Goal: Information Seeking & Learning: Learn about a topic

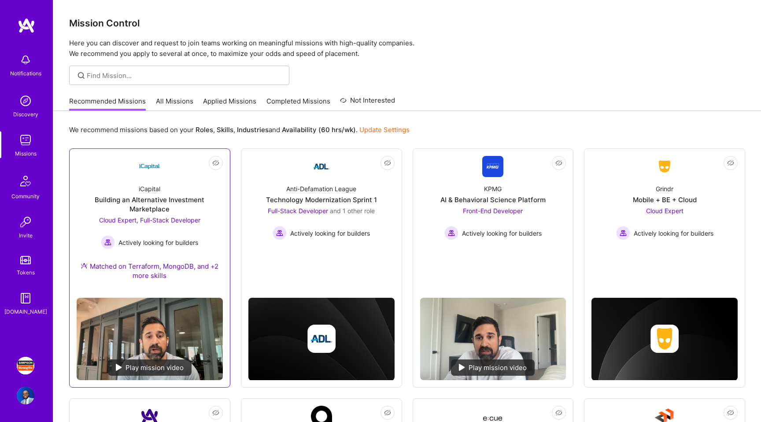
click at [229, 224] on div "Not Interested iCapital Building an Alternative Investment Marketplace Cloud Ex…" at bounding box center [149, 267] width 161 height 239
click at [220, 222] on div "iCapital Building an Alternative Investment Marketplace Cloud Expert, Full-Stac…" at bounding box center [150, 234] width 146 height 114
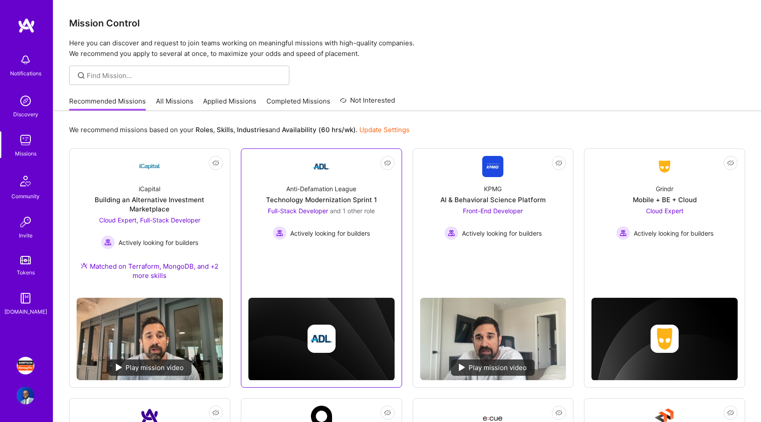
click at [337, 251] on link "Not Interested Anti-Defamation League Technology Modernization Sprint 1 Full-St…" at bounding box center [321, 210] width 146 height 108
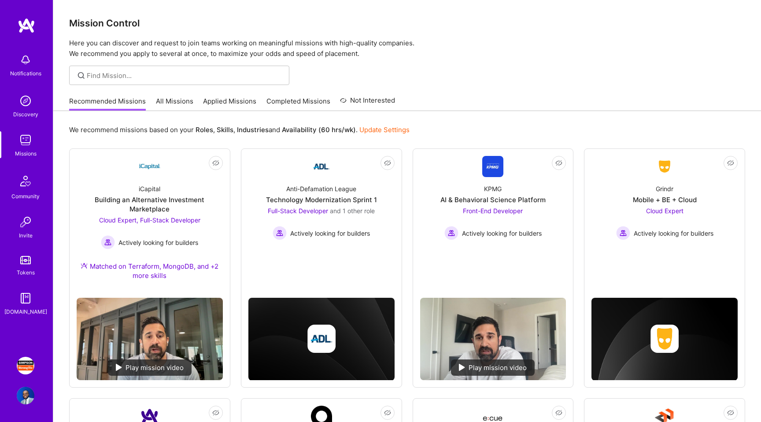
click at [178, 108] on link "All Missions" at bounding box center [174, 103] width 37 height 15
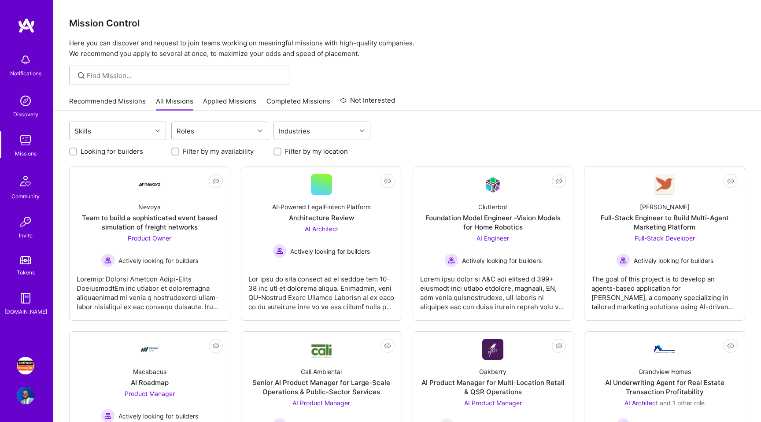
click at [230, 133] on div "Roles" at bounding box center [213, 131] width 82 height 18
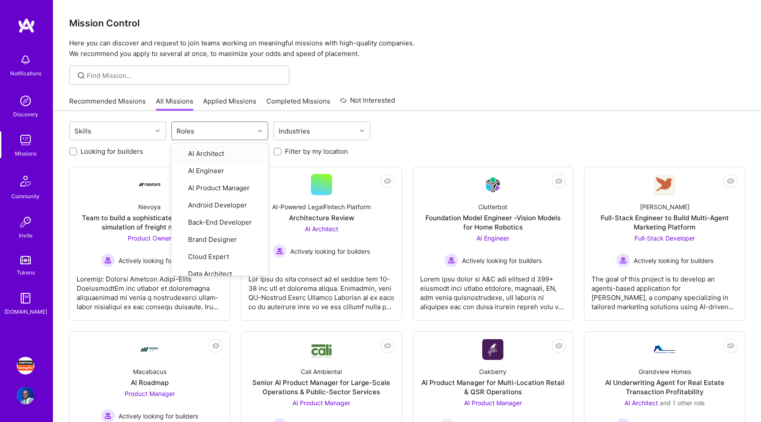
click at [122, 150] on label "Looking for builders" at bounding box center [112, 151] width 63 height 9
click at [77, 150] on input "Looking for builders" at bounding box center [74, 152] width 6 height 6
checkbox input "true"
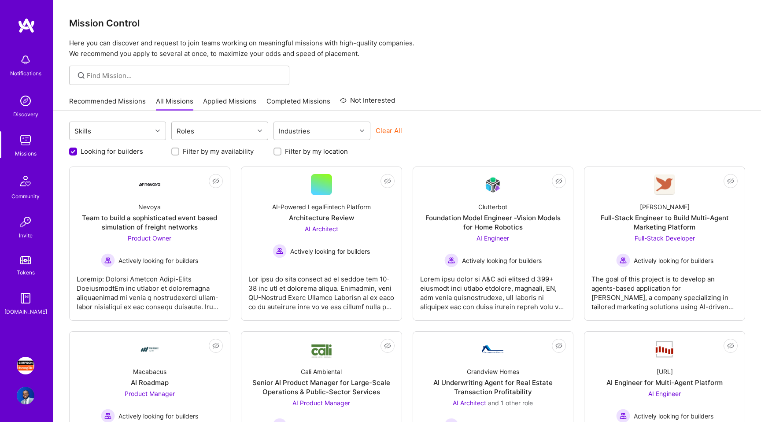
click at [214, 138] on div "Roles" at bounding box center [213, 131] width 82 height 18
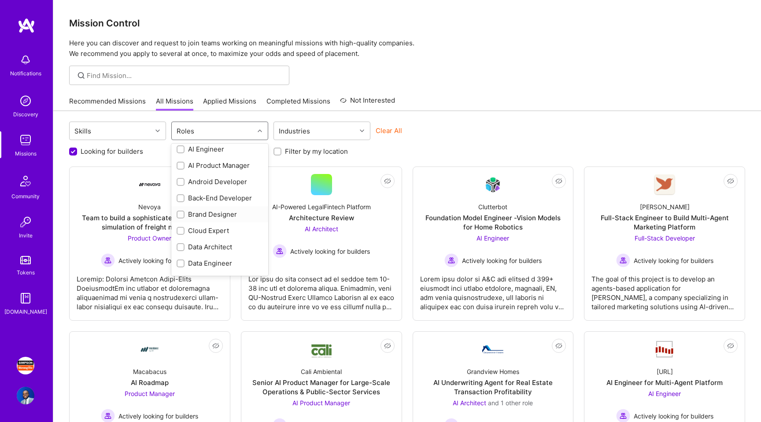
click at [216, 229] on div "Cloud Expert" at bounding box center [220, 230] width 86 height 9
checkbox input "true"
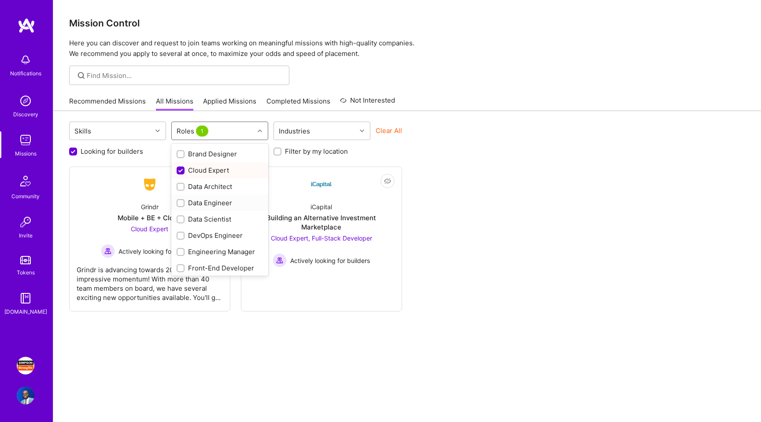
scroll to position [84, 0]
click at [219, 233] on div "DevOps Engineer" at bounding box center [220, 232] width 86 height 9
checkbox input "true"
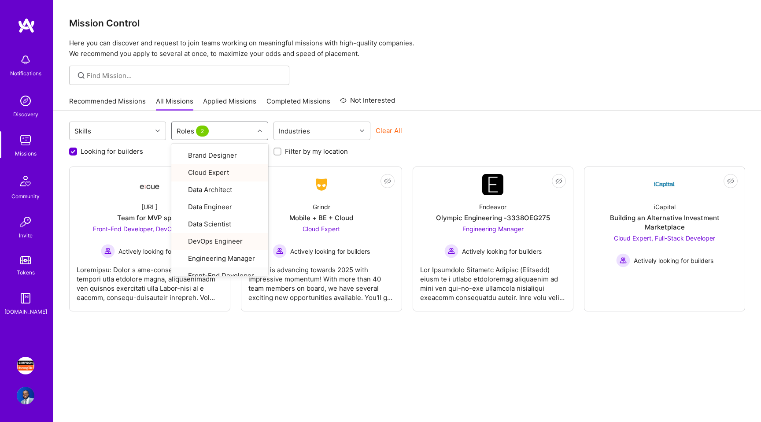
click at [335, 366] on div "Skills option DevOps Engineer, selected. option Front-End Developer focused, 13…" at bounding box center [407, 279] width 708 height 337
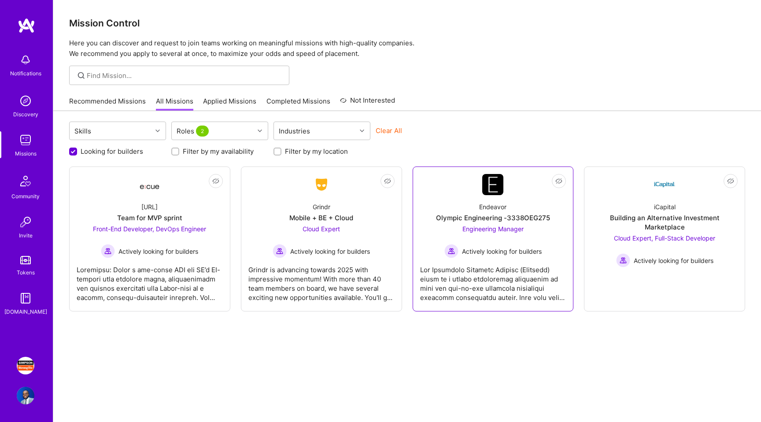
click at [446, 282] on div at bounding box center [493, 280] width 146 height 44
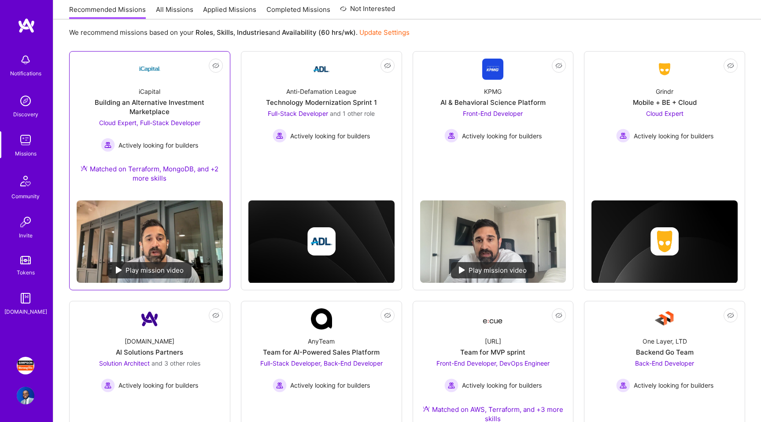
scroll to position [107, 0]
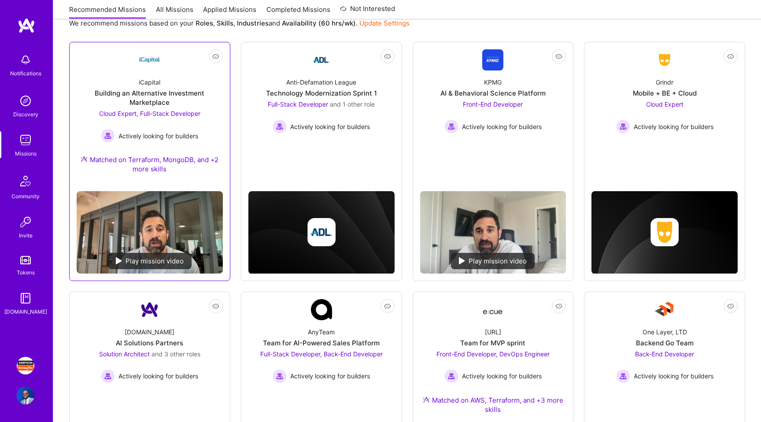
click at [166, 124] on div "Cloud Expert, Full-Stack Developer Actively looking for builders" at bounding box center [149, 126] width 101 height 34
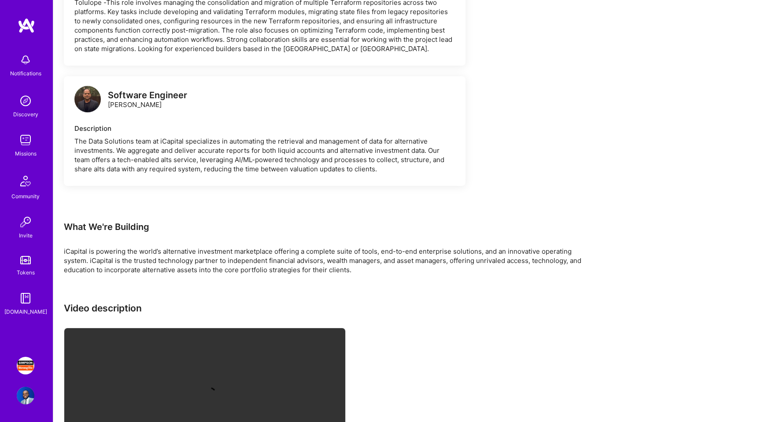
scroll to position [2264, 0]
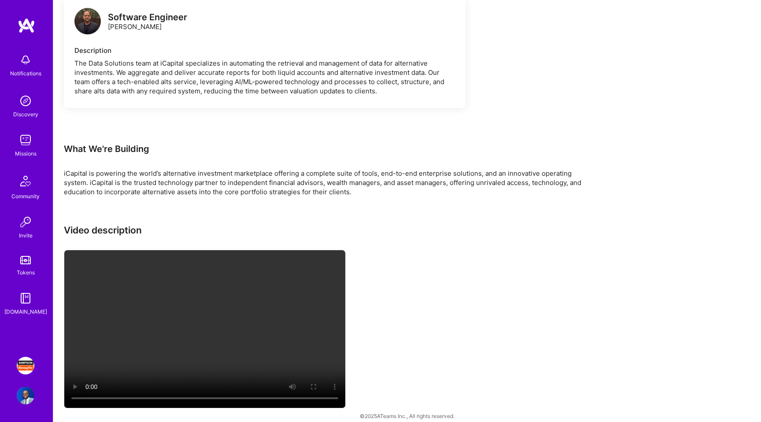
click at [241, 347] on video at bounding box center [204, 329] width 281 height 158
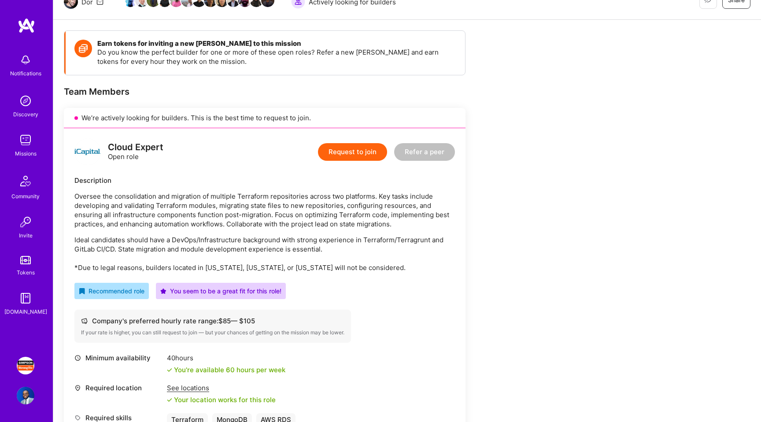
scroll to position [101, 0]
